Goal: Information Seeking & Learning: Understand process/instructions

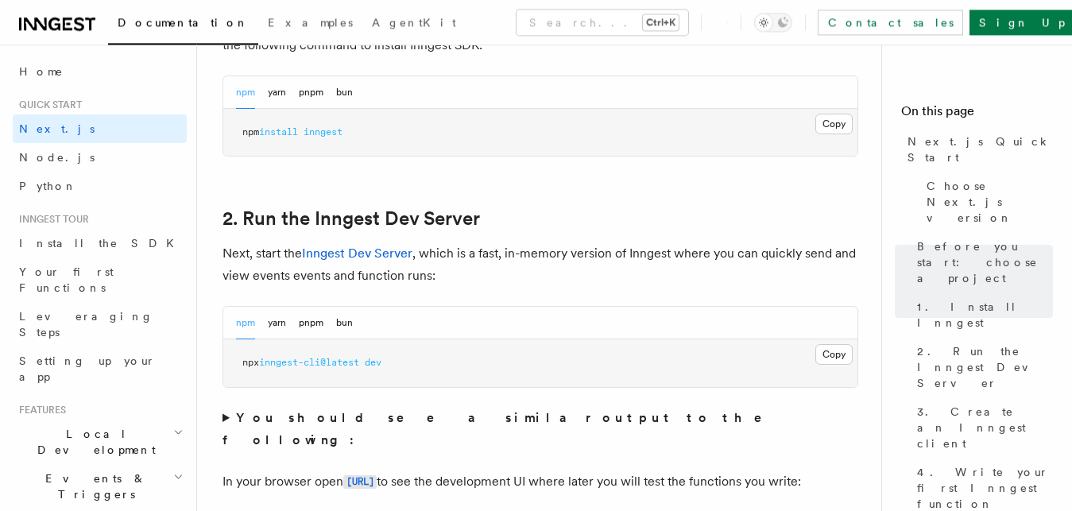
scroll to position [973, 0]
click at [828, 123] on button "Copy Copied" at bounding box center [834, 123] width 37 height 21
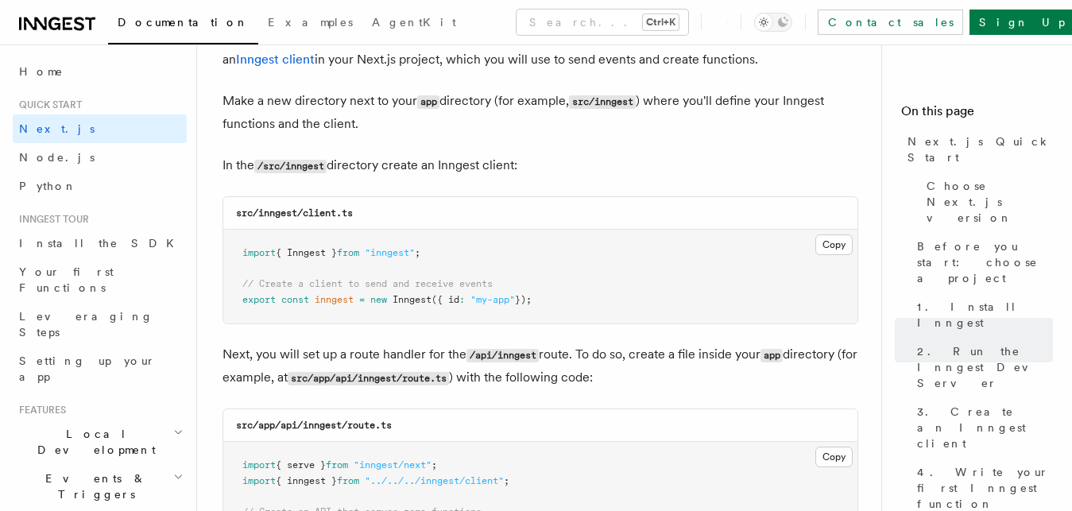
scroll to position [1987, 0]
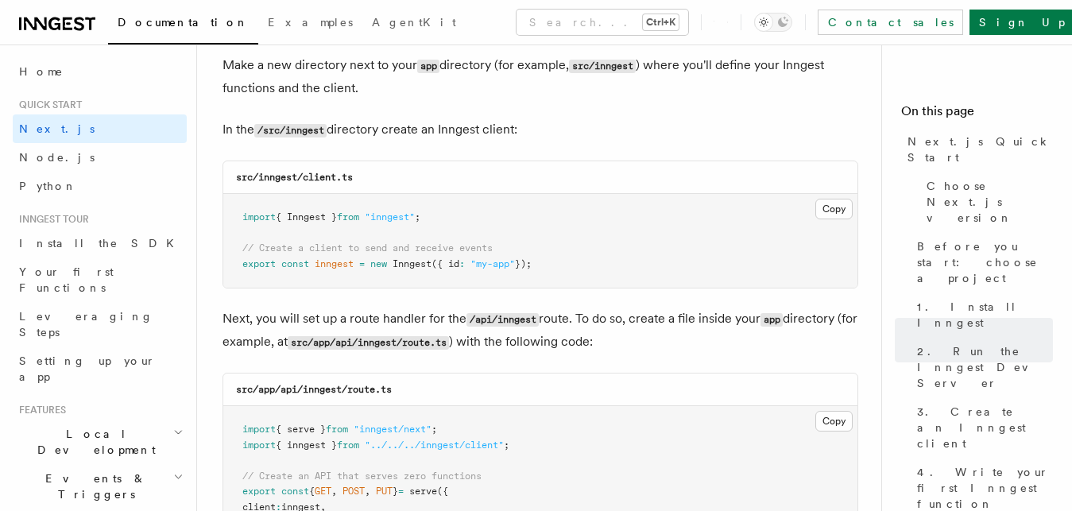
click at [362, 180] on div "src/inngest/client.ts" at bounding box center [540, 177] width 634 height 33
click at [307, 127] on p "In the /src/inngest directory create an Inngest client:" at bounding box center [541, 129] width 636 height 23
click at [314, 133] on code "/src/inngest" at bounding box center [290, 131] width 72 height 14
drag, startPoint x: 328, startPoint y: 133, endPoint x: 291, endPoint y: 140, distance: 37.3
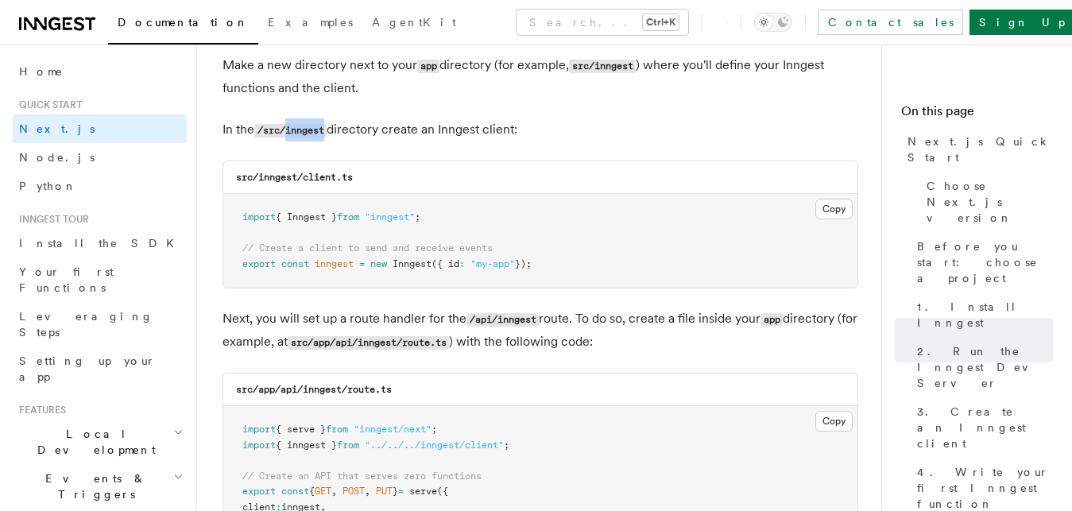
click at [291, 138] on code "/src/inngest" at bounding box center [290, 131] width 72 height 14
copy code "inngest"
click at [830, 214] on button "Copy Copied" at bounding box center [834, 209] width 37 height 21
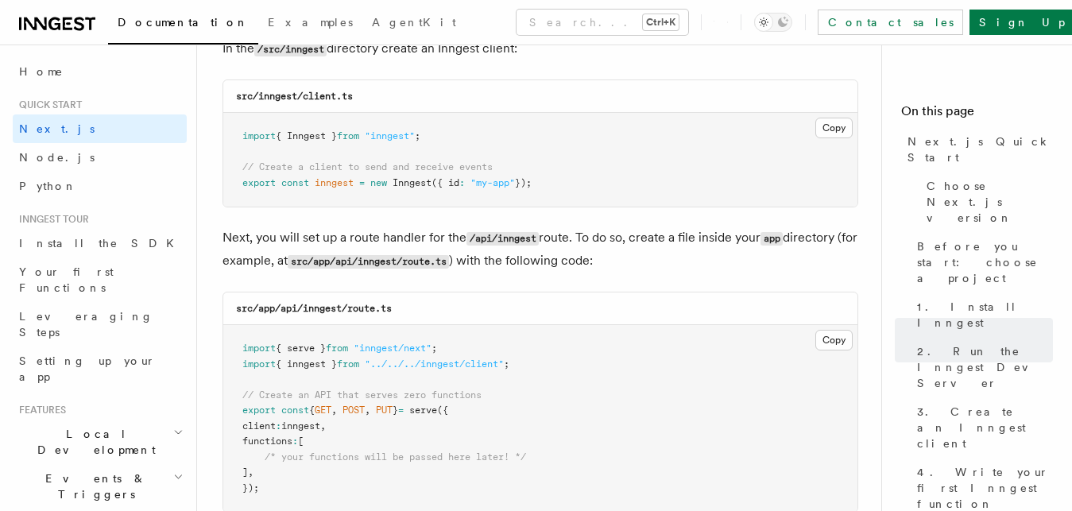
scroll to position [2108, 0]
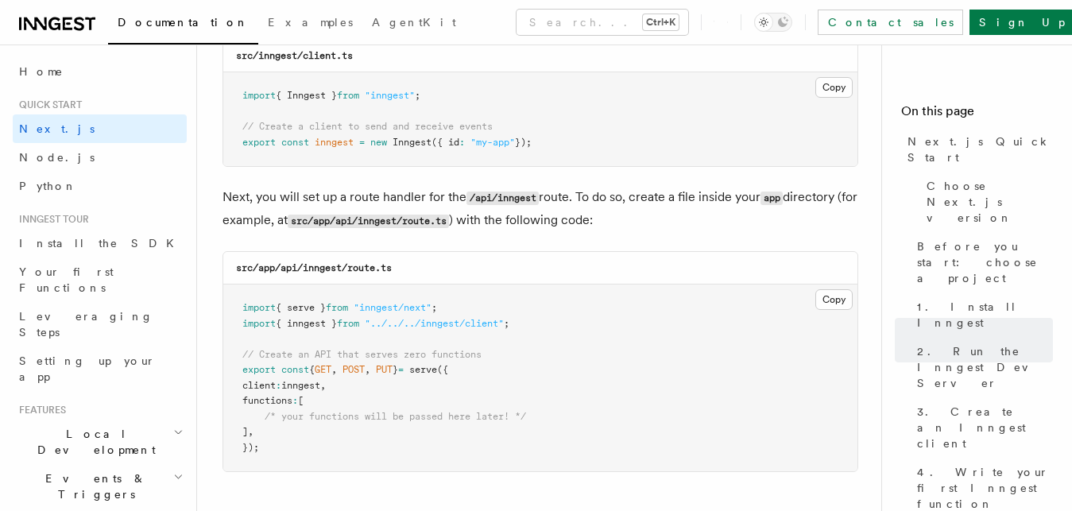
click at [328, 273] on code "src/app/api/inngest/route.ts" at bounding box center [314, 267] width 156 height 11
copy code "inngest"
click at [829, 302] on button "Copy Copied" at bounding box center [834, 299] width 37 height 21
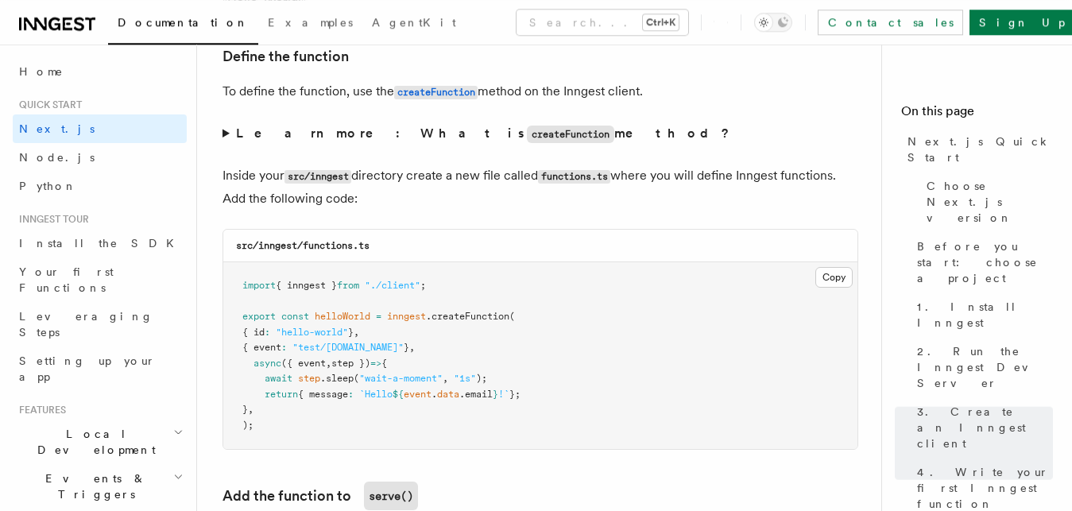
scroll to position [2738, 0]
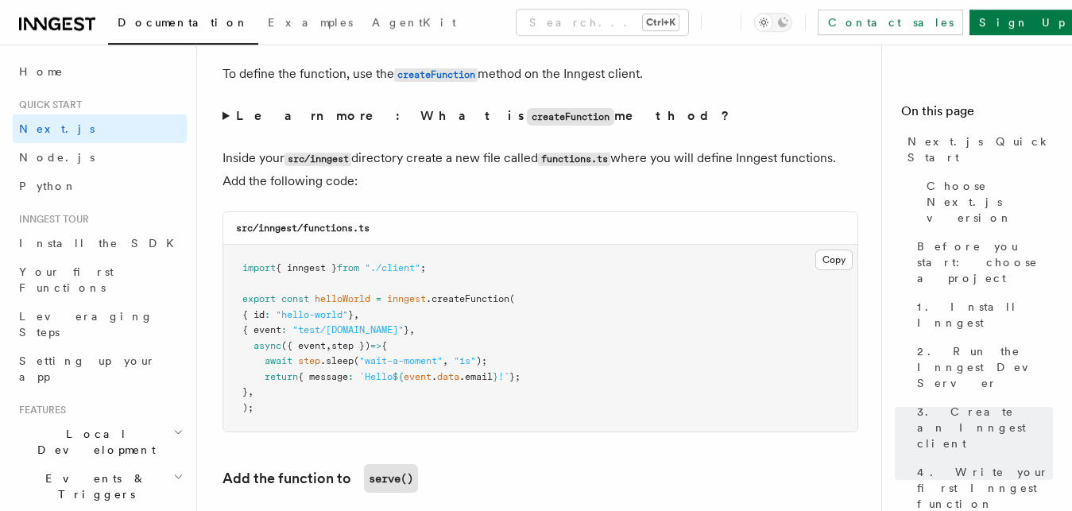
click at [330, 229] on h3 "src/inngest/functions.ts" at bounding box center [303, 228] width 134 height 13
copy code "functions"
click at [828, 263] on button "Copy Copied" at bounding box center [834, 260] width 37 height 21
